Goal: Check status: Check status

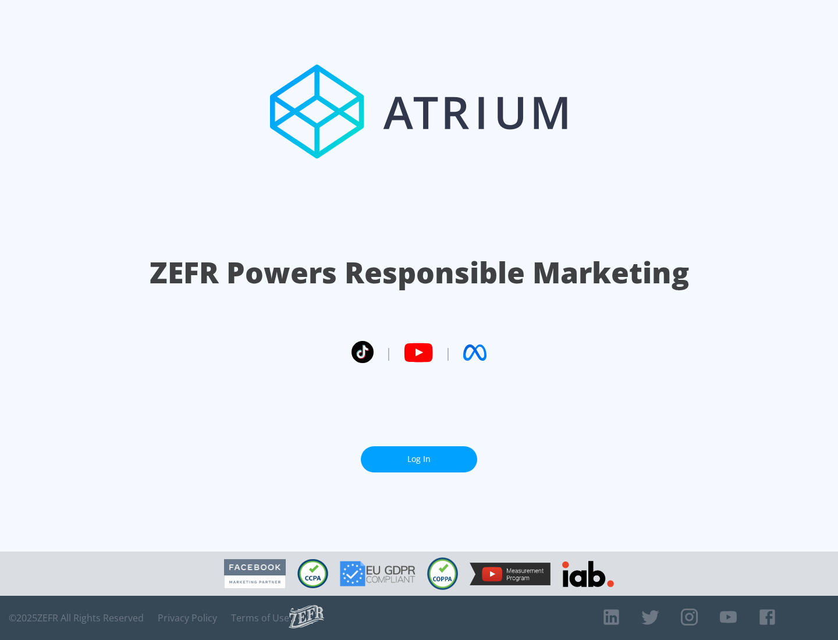
click at [419, 459] on link "Log In" at bounding box center [419, 459] width 116 height 26
